Goal: Information Seeking & Learning: Check status

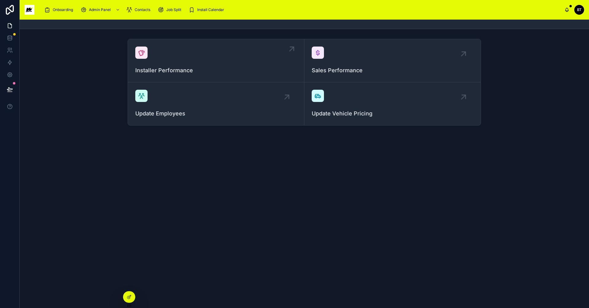
click at [161, 72] on span "Installer Performance" at bounding box center [215, 70] width 161 height 9
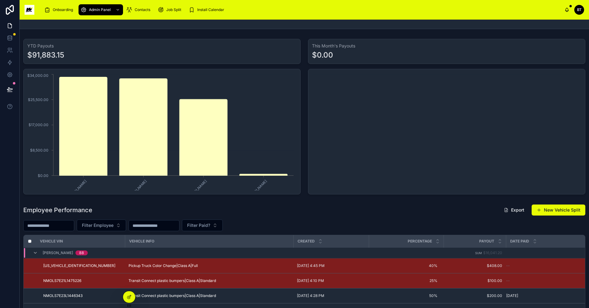
click at [63, 227] on input "text" at bounding box center [49, 226] width 50 height 9
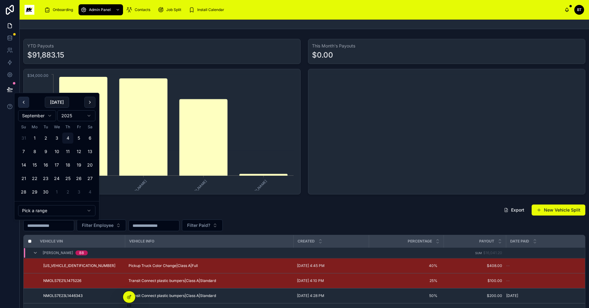
click at [25, 103] on button at bounding box center [23, 102] width 11 height 11
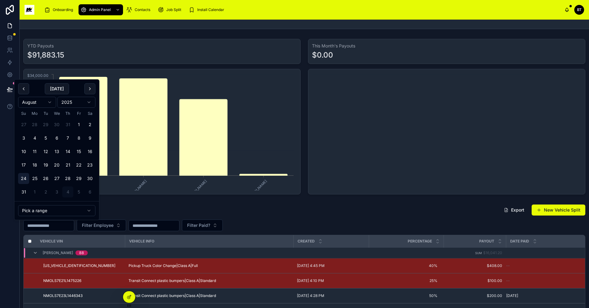
click at [22, 178] on button "24" at bounding box center [23, 178] width 11 height 11
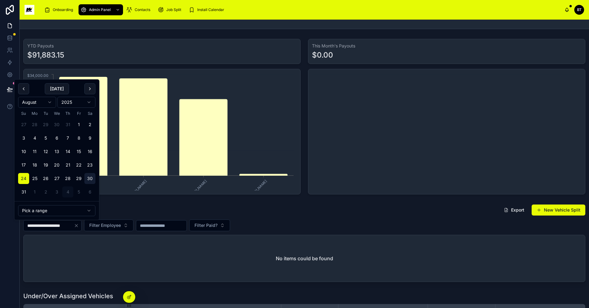
click at [92, 180] on button "30" at bounding box center [89, 178] width 11 height 11
type input "**********"
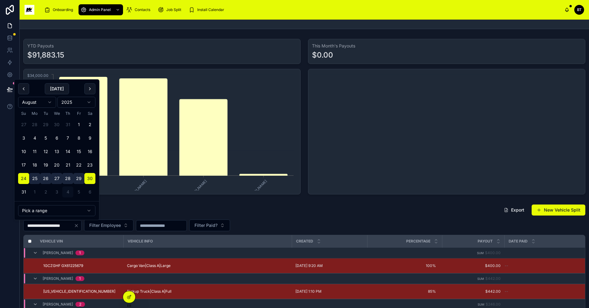
click at [241, 203] on div "**********" at bounding box center [304, 283] width 569 height 163
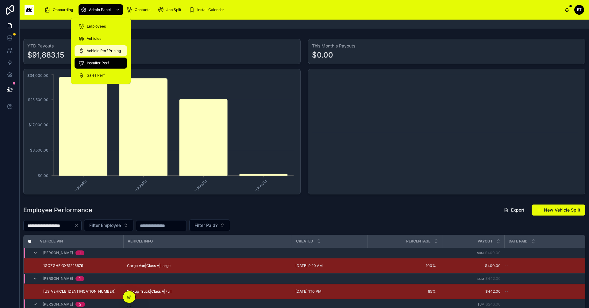
click at [93, 47] on div "Vehicle Perf Pricing" at bounding box center [100, 51] width 45 height 10
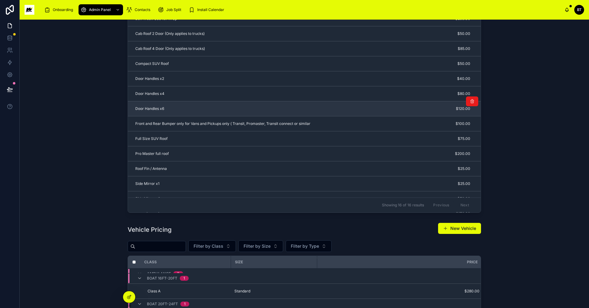
scroll to position [5, 0]
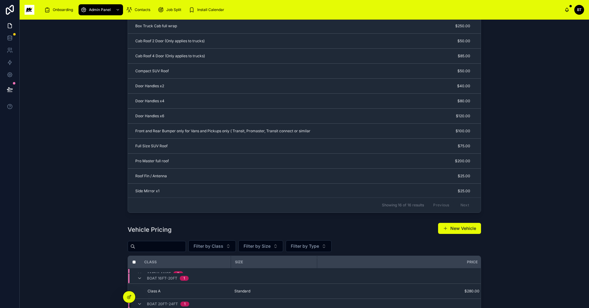
click at [31, 8] on img at bounding box center [30, 10] width 10 height 10
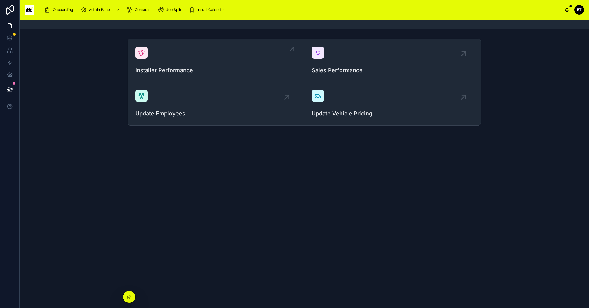
click at [140, 53] on icon at bounding box center [141, 52] width 7 height 7
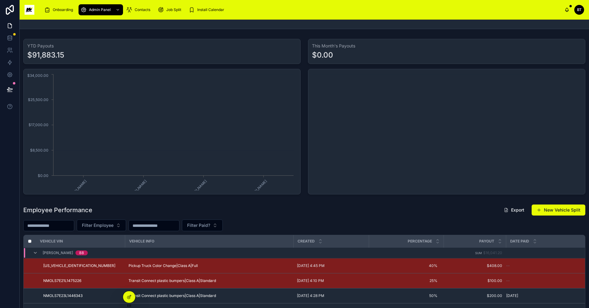
click at [68, 228] on input "text" at bounding box center [49, 226] width 50 height 9
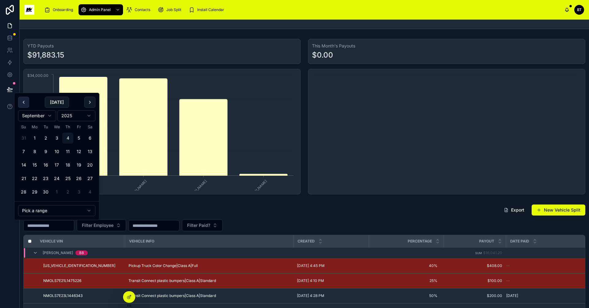
click at [21, 102] on button at bounding box center [23, 102] width 11 height 11
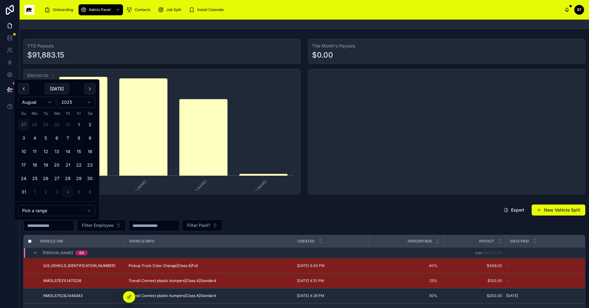
click at [23, 121] on button "27" at bounding box center [23, 124] width 11 height 11
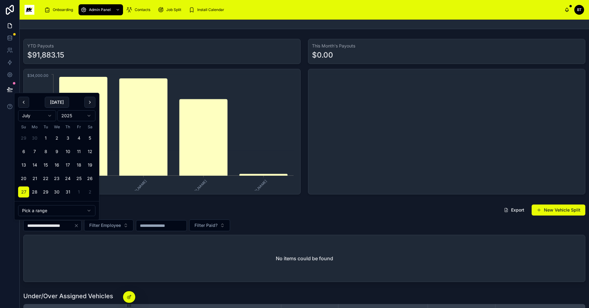
click at [90, 189] on button "2" at bounding box center [89, 192] width 11 height 11
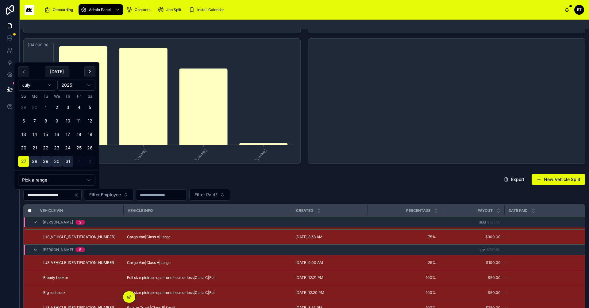
scroll to position [19, 0]
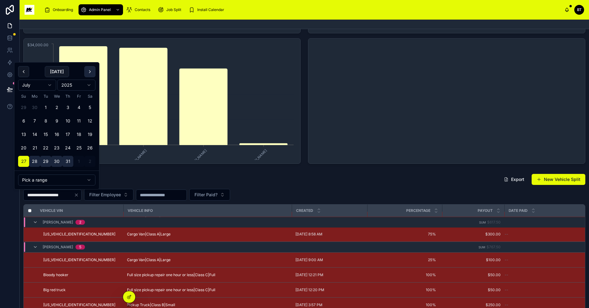
click at [89, 74] on button at bounding box center [89, 71] width 11 height 11
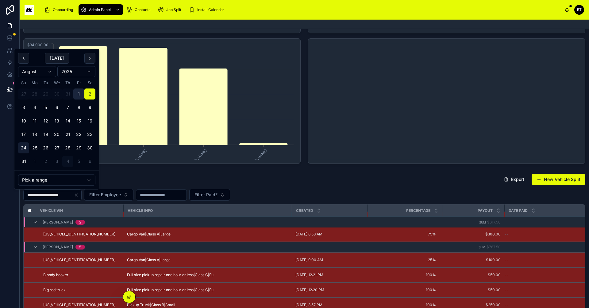
click at [23, 145] on button "24" at bounding box center [23, 148] width 11 height 11
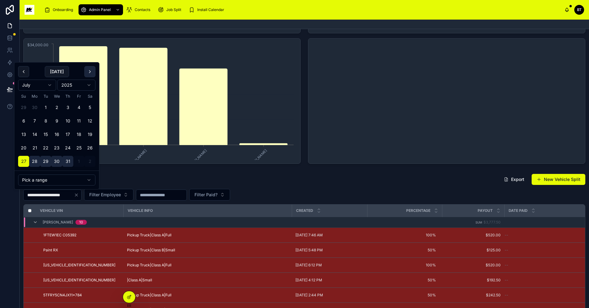
click at [86, 70] on button at bounding box center [89, 71] width 11 height 11
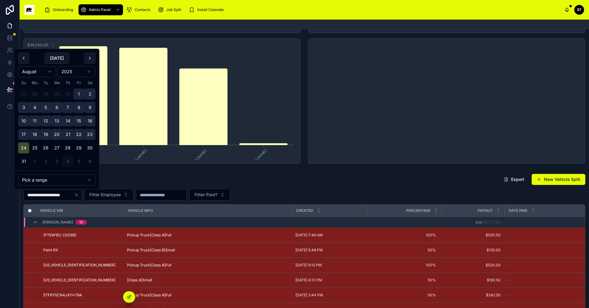
click at [23, 147] on button "24" at bounding box center [23, 148] width 11 height 11
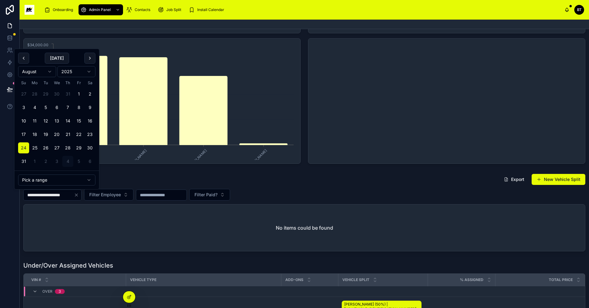
click at [86, 145] on button "30" at bounding box center [89, 148] width 11 height 11
type input "**********"
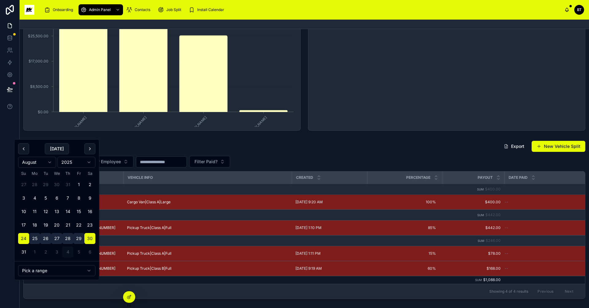
scroll to position [92, 0]
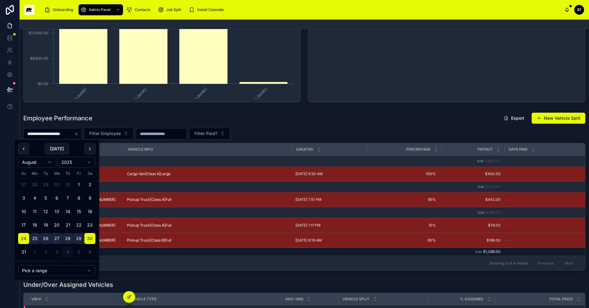
click at [145, 212] on div "[PERSON_NAME] 2" at bounding box center [195, 213] width 343 height 10
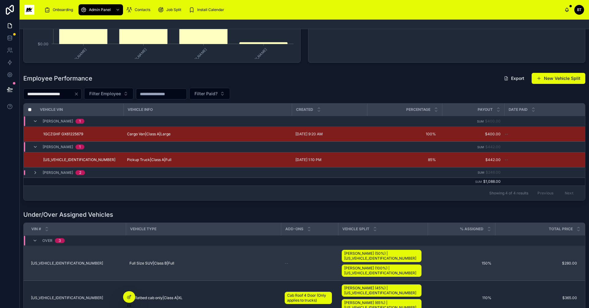
scroll to position [184, 0]
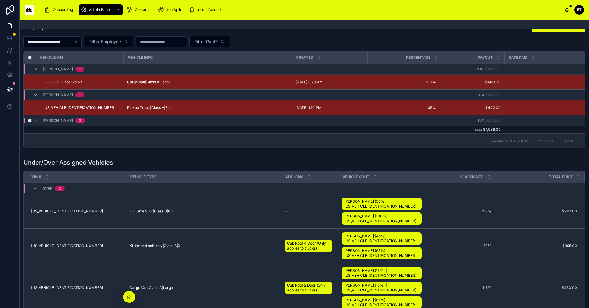
click at [66, 120] on span "[PERSON_NAME]" at bounding box center [58, 120] width 30 height 5
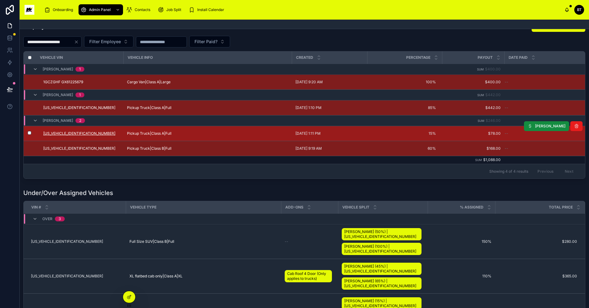
click at [59, 133] on span "[US_VEHICLE_IDENTIFICATION_NUMBER]" at bounding box center [79, 133] width 72 height 5
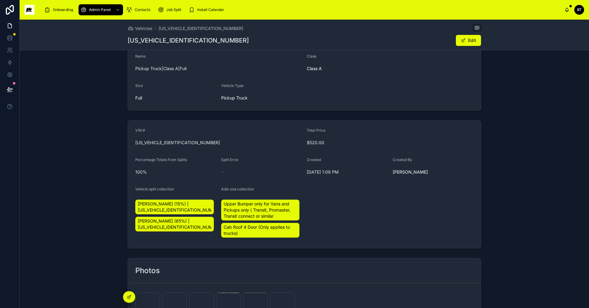
scroll to position [109, 0]
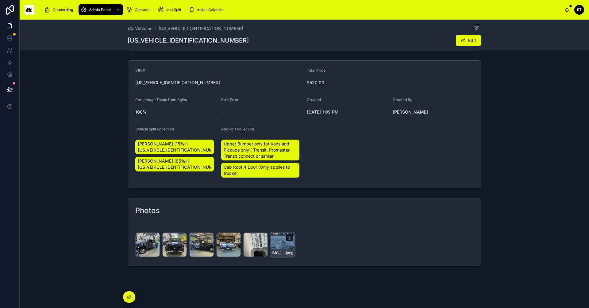
click at [274, 240] on div "IMG_1929 .jpeg" at bounding box center [282, 245] width 25 height 25
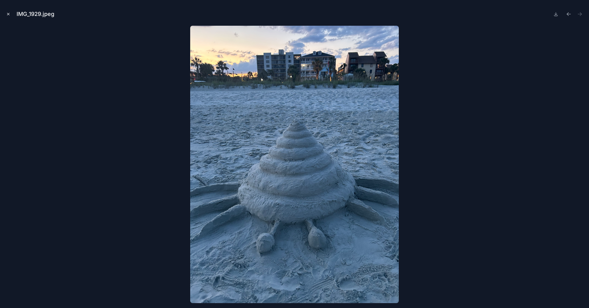
click at [7, 13] on icon "Close modal" at bounding box center [8, 14] width 4 height 4
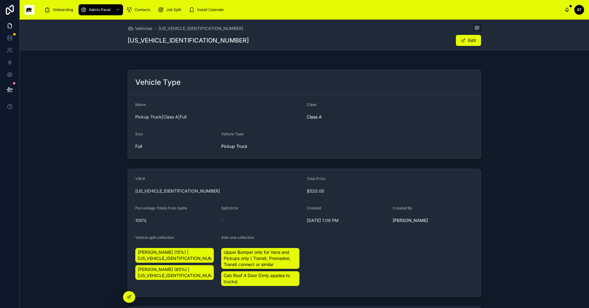
click at [288, 10] on div "Onboarding Admin Panel Contacts Job Split Install Calendar" at bounding box center [301, 9] width 525 height 13
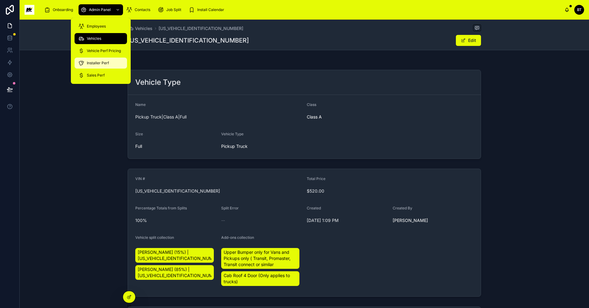
click at [90, 65] on span "Installer Perf" at bounding box center [98, 63] width 22 height 5
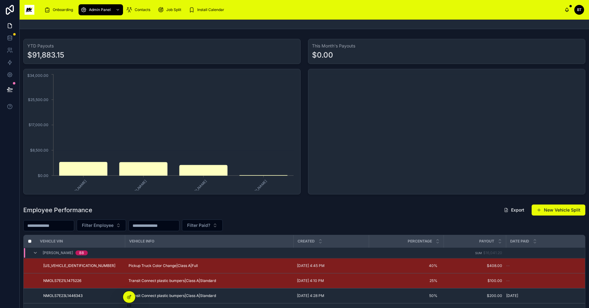
click at [45, 227] on input "text" at bounding box center [49, 226] width 50 height 9
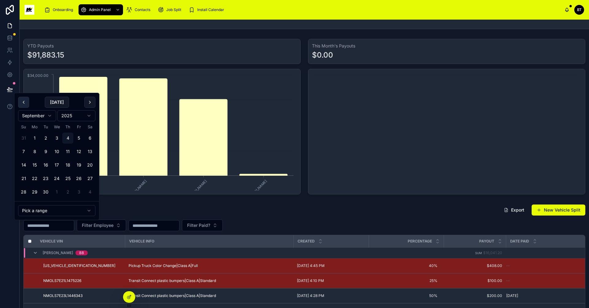
click at [26, 102] on button at bounding box center [23, 102] width 11 height 11
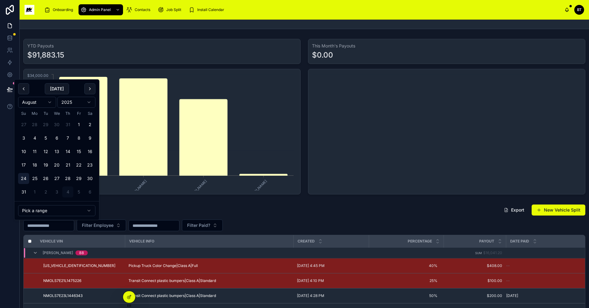
click at [23, 177] on button "24" at bounding box center [23, 178] width 11 height 11
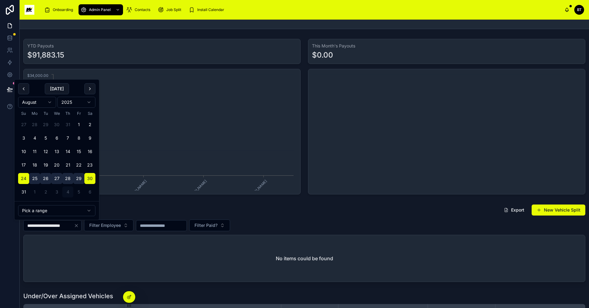
type input "**********"
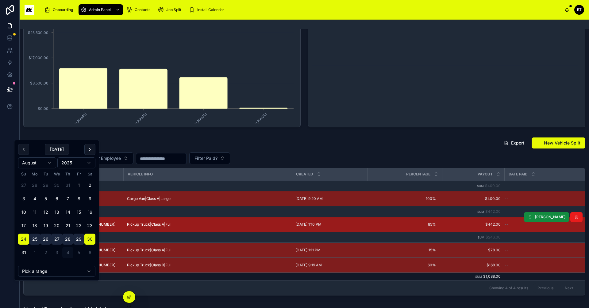
scroll to position [92, 0]
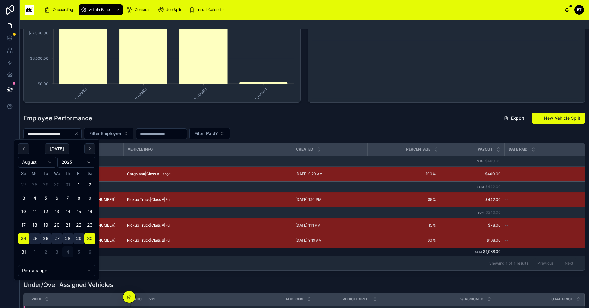
click at [172, 253] on td at bounding box center [207, 252] width 168 height 8
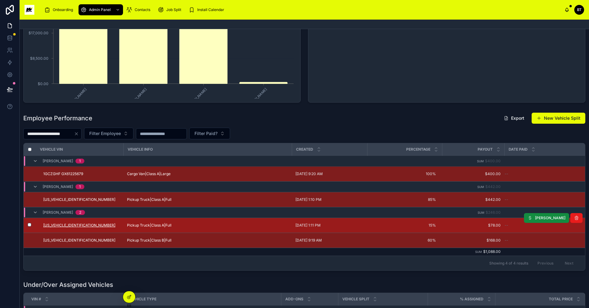
click at [53, 224] on span "[US_VEHICLE_IDENTIFICATION_NUMBER]" at bounding box center [79, 225] width 72 height 5
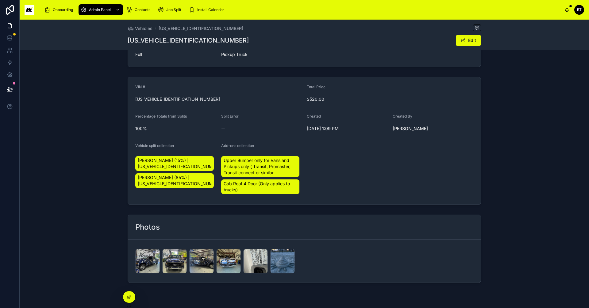
drag, startPoint x: 308, startPoint y: 10, endPoint x: 309, endPoint y: 25, distance: 15.0
click at [309, 25] on div "Onboarding Admin Panel Contacts Job Split Install Calendar BT [PERSON_NAME] Veh…" at bounding box center [304, 154] width 569 height 308
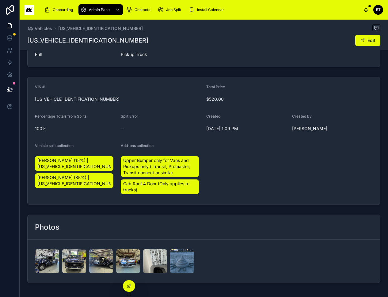
drag, startPoint x: 4, startPoint y: 0, endPoint x: 349, endPoint y: 3, distance: 344.9
click at [349, 3] on div "Onboarding Admin Panel Contacts Job Split Install Calendar" at bounding box center [201, 9] width 324 height 13
drag, startPoint x: 289, startPoint y: 4, endPoint x: 341, endPoint y: 5, distance: 51.8
click at [341, 5] on div "Onboarding Admin Panel Contacts Job Split Install Calendar" at bounding box center [201, 9] width 324 height 13
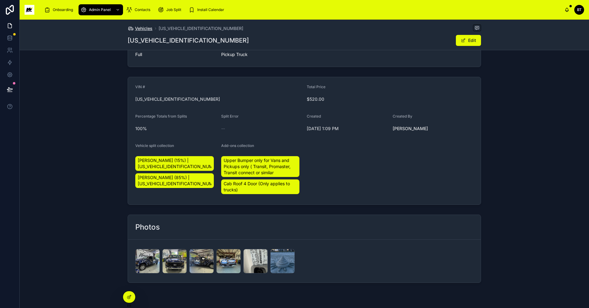
click at [146, 29] on span "Vehicles" at bounding box center [143, 28] width 17 height 6
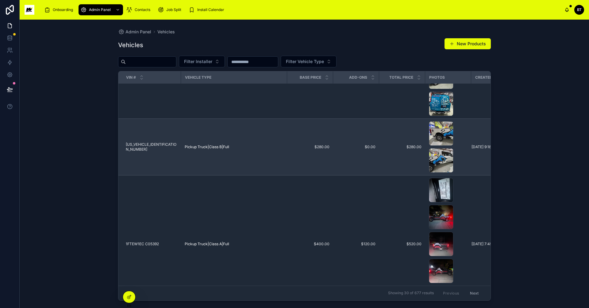
scroll to position [276, 0]
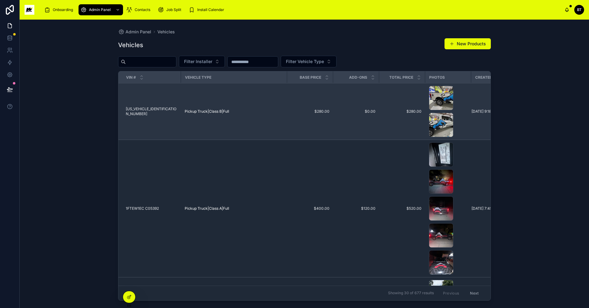
click at [476, 130] on td "[DATE] 9:18 AM [DATE] 9:18 AM" at bounding box center [496, 111] width 51 height 57
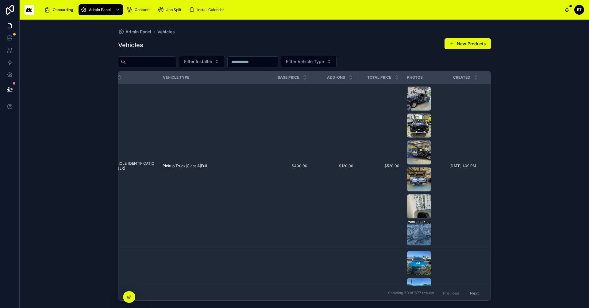
scroll to position [0, 30]
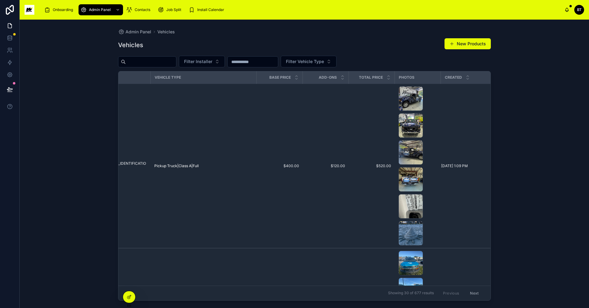
click at [456, 77] on span "Created" at bounding box center [453, 77] width 17 height 5
click at [465, 77] on div at bounding box center [467, 77] width 4 height 7
click at [462, 81] on div "Created" at bounding box center [466, 78] width 50 height 12
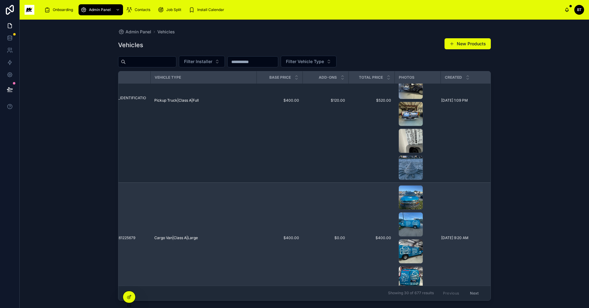
scroll to position [153, 30]
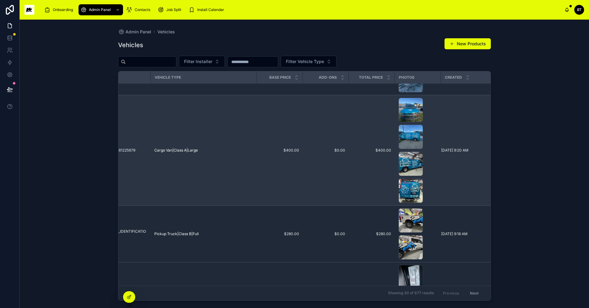
click at [128, 149] on span "1GCZGHF GX61225679" at bounding box center [115, 150] width 40 height 5
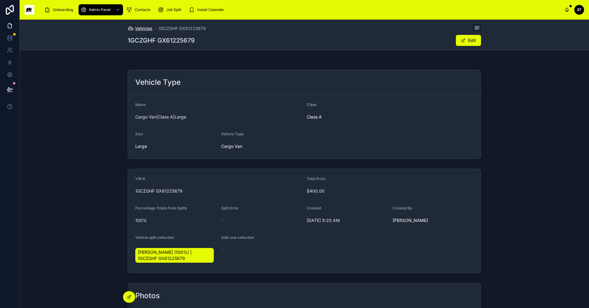
click at [144, 28] on span "Vehicles" at bounding box center [143, 28] width 17 height 6
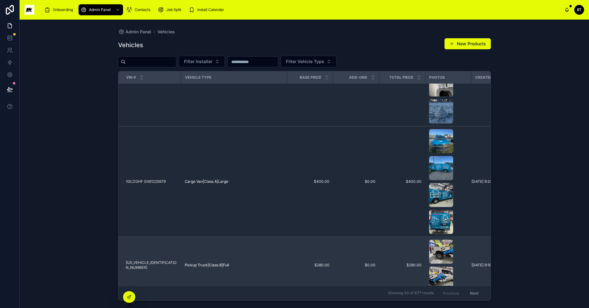
scroll to position [215, 0]
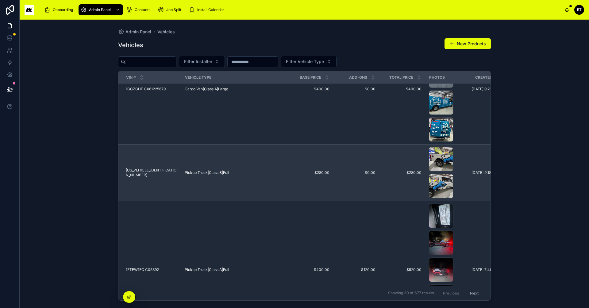
click at [152, 171] on span "[US_VEHICLE_IDENTIFICATION_NUMBER]" at bounding box center [152, 173] width 52 height 10
